Goal: Information Seeking & Learning: Understand process/instructions

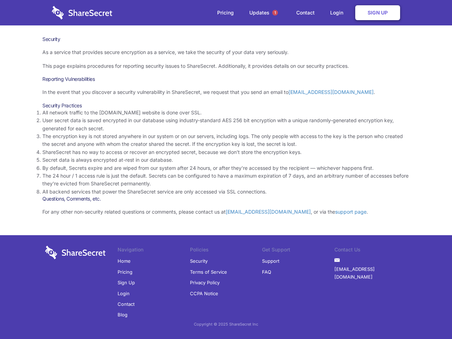
click at [226, 169] on li "By default, Secrets expire and are wiped from our system after 24 hours, or aft…" at bounding box center [225, 168] width 367 height 8
click at [275, 13] on span "1" at bounding box center [275, 13] width 6 height 6
